Goal: Check status: Check status

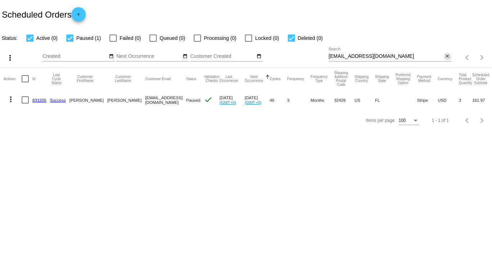
click at [447, 57] on mat-icon "close" at bounding box center [447, 57] width 5 height 6
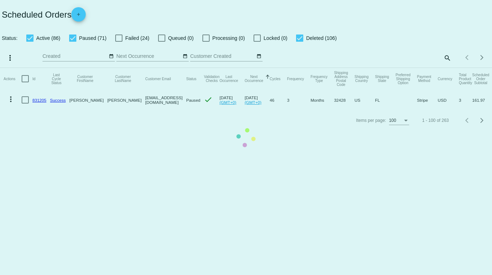
click at [448, 68] on mat-table "Actions Id Last Cycle Status Customer FirstName Customer LastName Customer Emai…" at bounding box center [246, 89] width 492 height 42
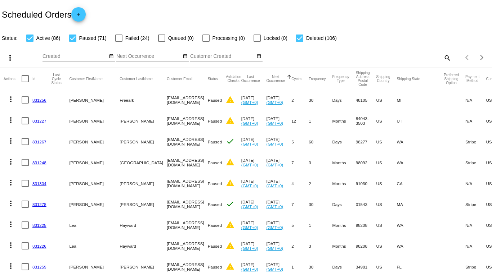
click at [443, 57] on mat-icon "search" at bounding box center [447, 57] width 9 height 11
click at [390, 58] on input "Search" at bounding box center [389, 57] width 122 height 6
paste input "[EMAIL_ADDRESS][DOMAIN_NAME]"
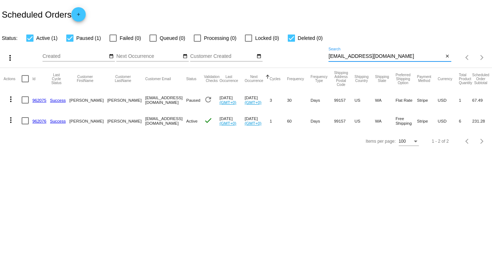
type input "[EMAIL_ADDRESS][DOMAIN_NAME]"
click at [9, 102] on mat-icon "more_vert" at bounding box center [10, 99] width 9 height 9
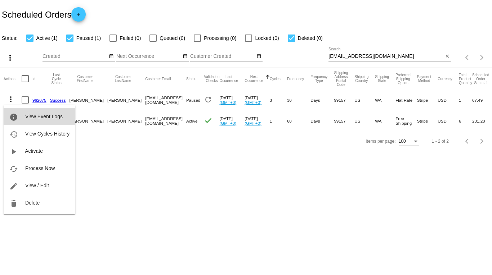
click at [37, 116] on span "View Event Logs" at bounding box center [43, 117] width 37 height 6
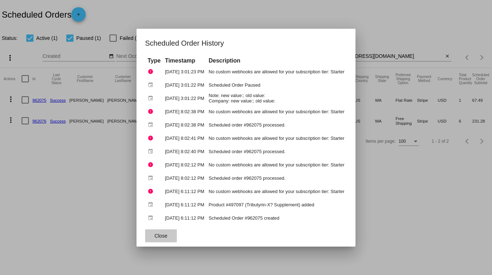
click at [158, 236] on span "Close" at bounding box center [160, 236] width 13 height 6
